Goal: Check status: Check status

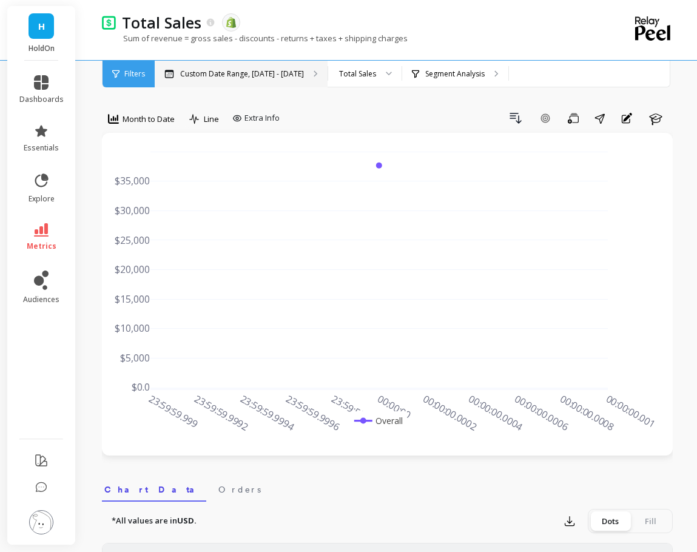
click at [213, 76] on p "Custom Date Range, [DATE] - [DATE]" at bounding box center [242, 74] width 124 height 10
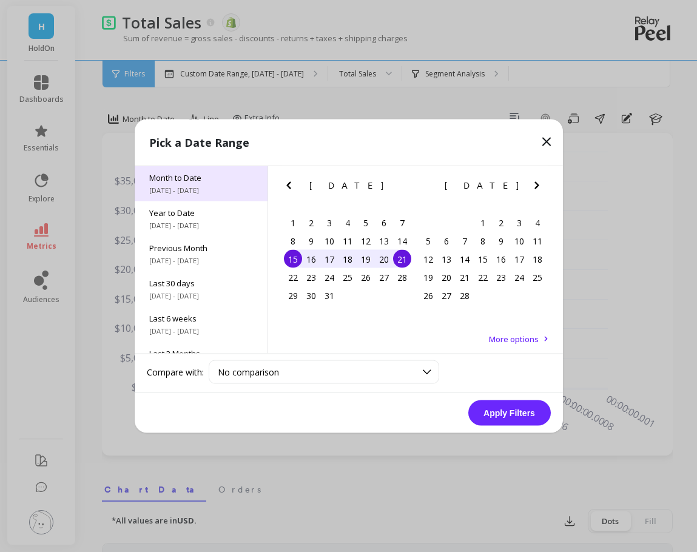
click at [189, 186] on span "[DATE] - [DATE]" at bounding box center [201, 191] width 104 height 10
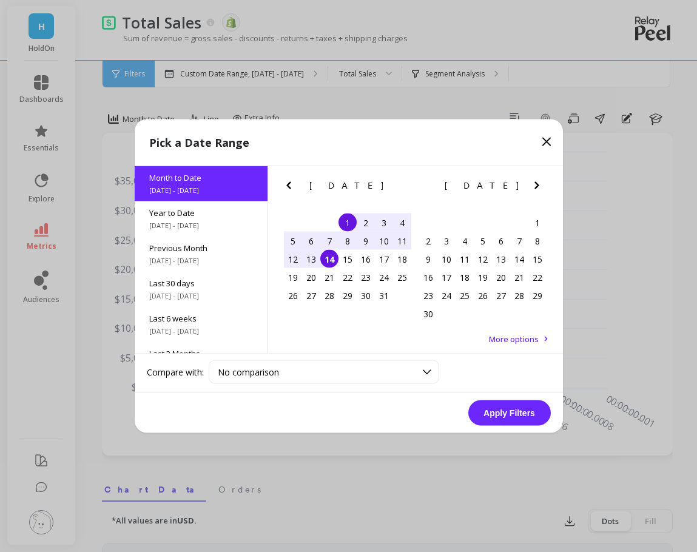
click at [349, 223] on div "1" at bounding box center [348, 223] width 18 height 18
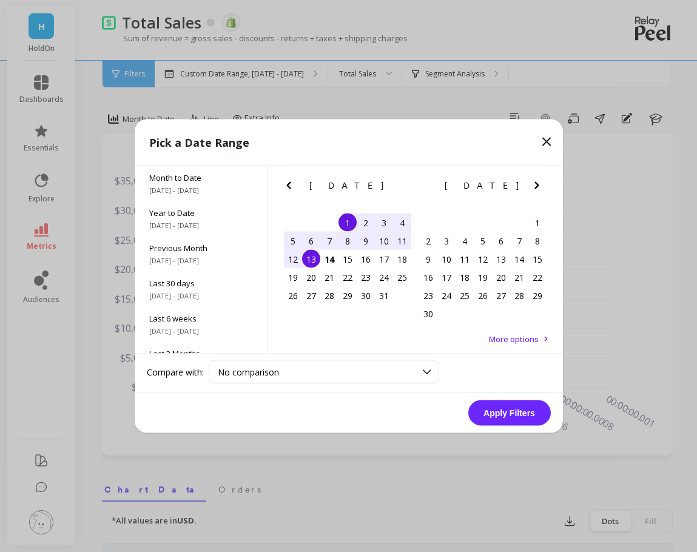
click at [305, 263] on div "13" at bounding box center [311, 259] width 18 height 18
click at [509, 410] on button "Apply Filters" at bounding box center [509, 412] width 83 height 25
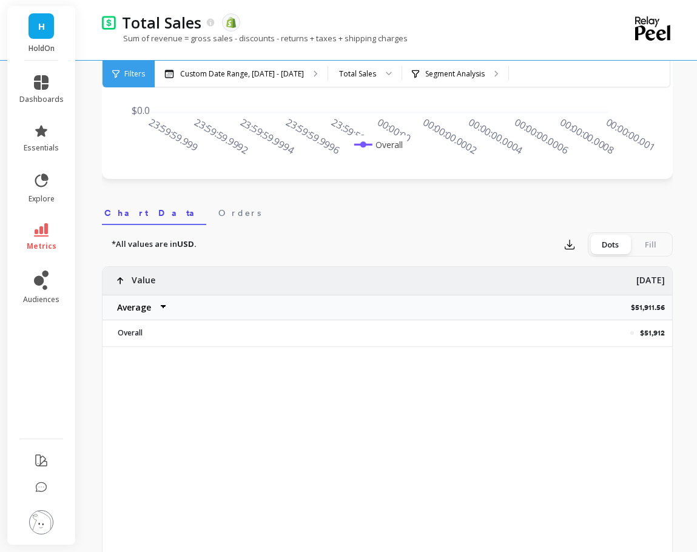
scroll to position [279, 0]
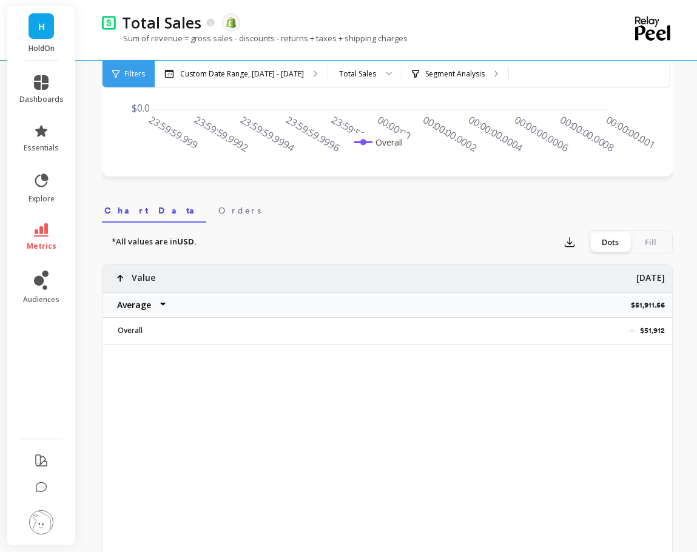
click at [118, 302] on select "Average Sum [PERSON_NAME]" at bounding box center [139, 305] width 73 height 24
select select "sum"
click at [639, 304] on p "$51,911.56" at bounding box center [651, 305] width 41 height 10
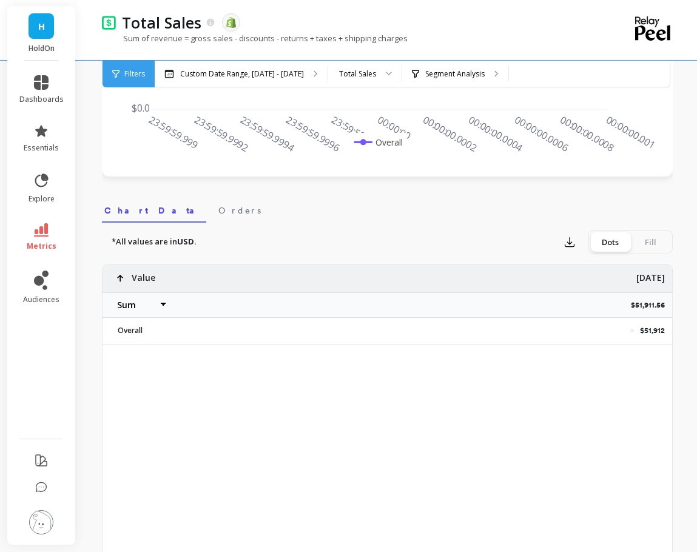
click at [340, 424] on div "$51,912 Value Average Sum Max Min [DATE] $51,911.56 Overall Overall" at bounding box center [387, 455] width 571 height 382
